Goal: Find contact information: Find contact information

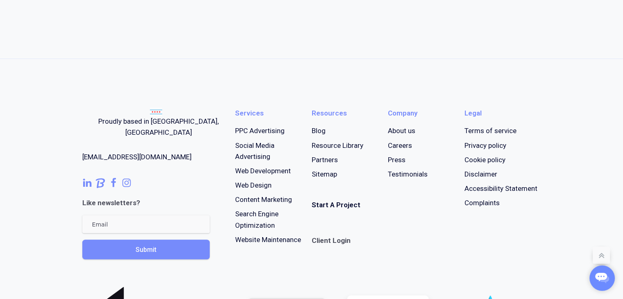
scroll to position [615, 0]
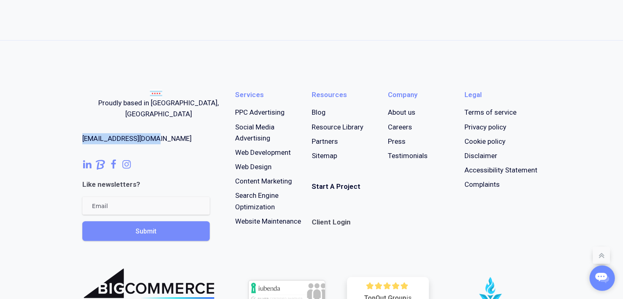
drag, startPoint x: 158, startPoint y: 119, endPoint x: 82, endPoint y: 125, distance: 76.9
click at [82, 125] on div "Proudly based in [GEOGRAPHIC_DATA], [GEOGRAPHIC_DATA] [EMAIL_ADDRESS][DOMAIN_NA…" at bounding box center [312, 246] width 479 height 412
copy link "[EMAIL_ADDRESS][DOMAIN_NAME]"
